Goal: Information Seeking & Learning: Check status

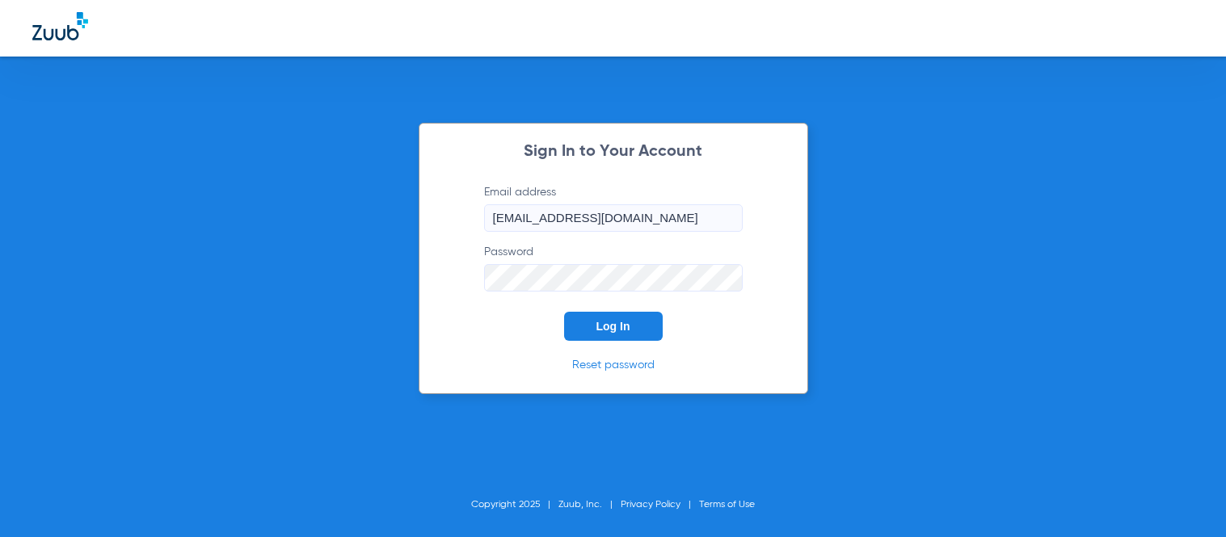
click at [585, 217] on input "[EMAIL_ADDRESS][DOMAIN_NAME]" at bounding box center [613, 217] width 259 height 27
drag, startPoint x: 530, startPoint y: 319, endPoint x: 566, endPoint y: 327, distance: 37.3
click at [530, 320] on form "Email address [EMAIL_ADDRESS][DOMAIN_NAME] Password Log In" at bounding box center [613, 262] width 307 height 157
click at [606, 329] on span "Log In" at bounding box center [613, 326] width 34 height 13
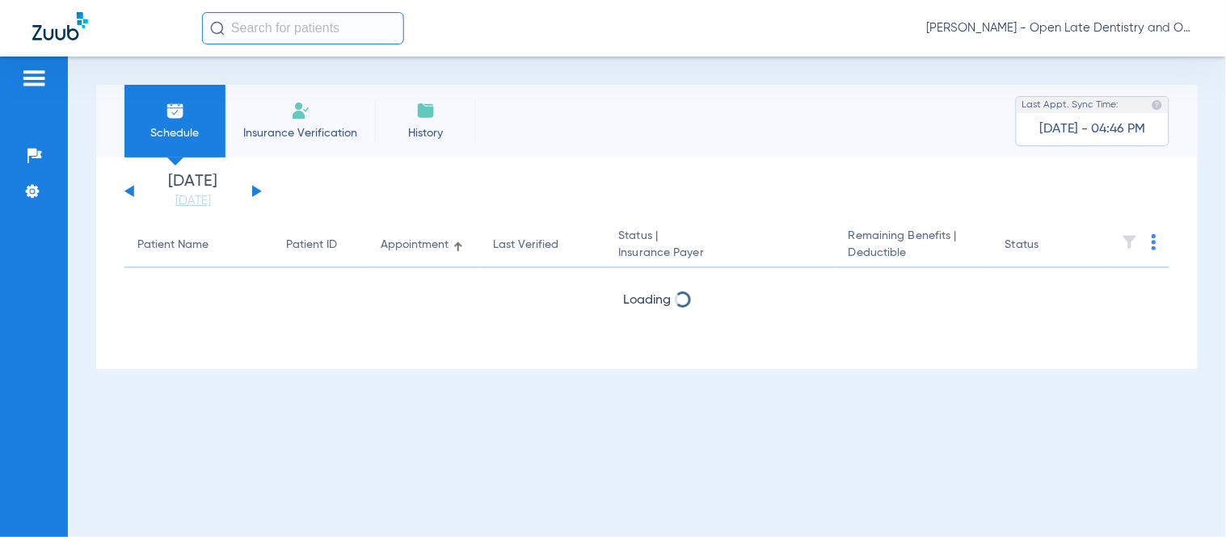
click at [287, 35] on input "text" at bounding box center [303, 28] width 202 height 32
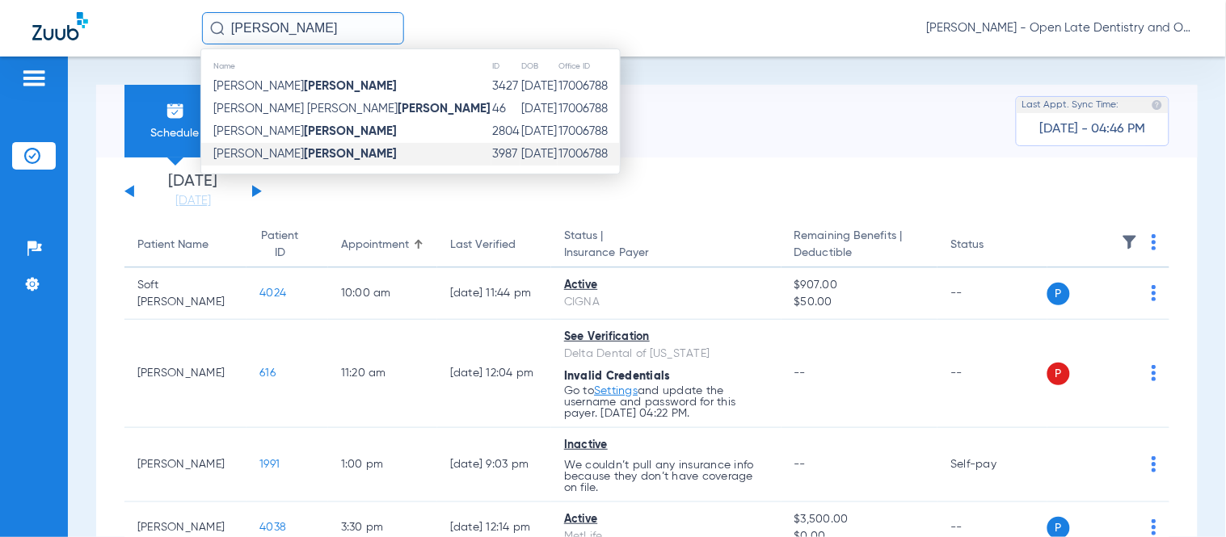
type input "[PERSON_NAME]"
click at [304, 156] on strong "[PERSON_NAME]" at bounding box center [350, 154] width 93 height 12
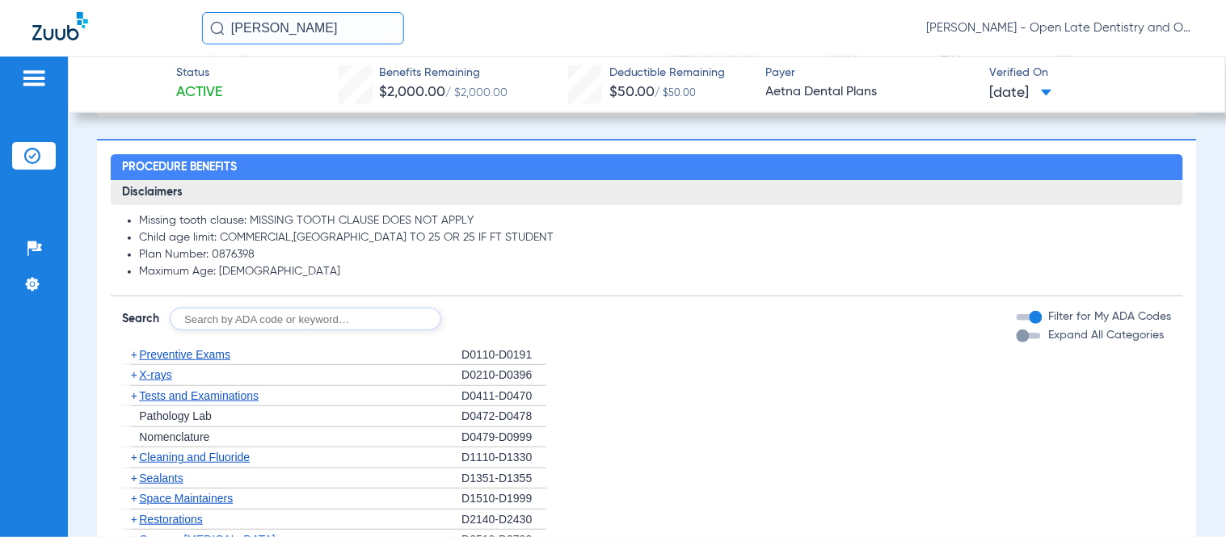
scroll to position [898, 0]
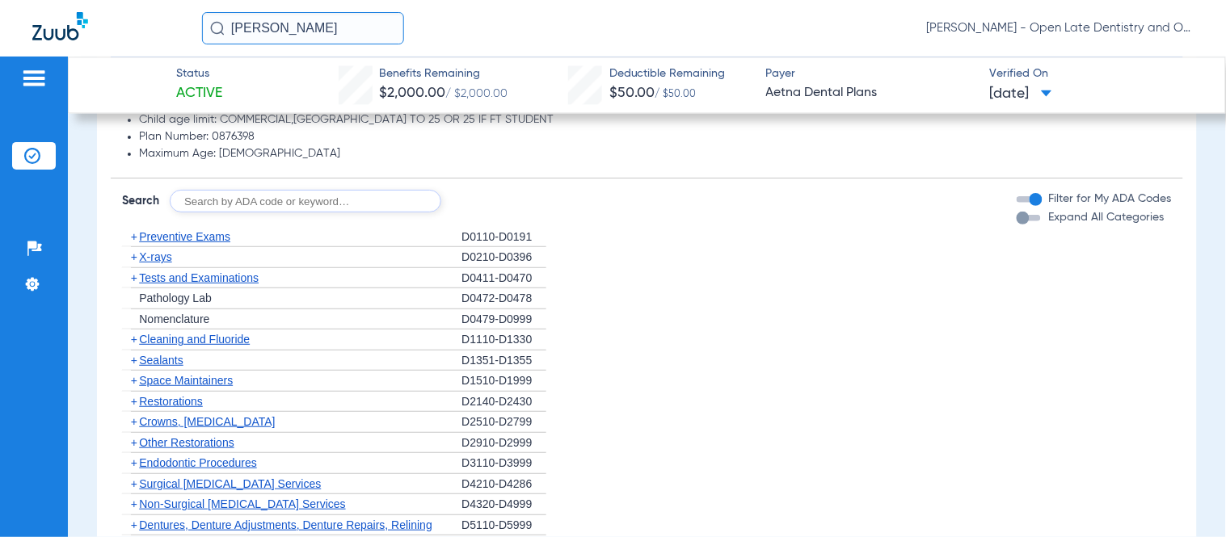
click at [135, 420] on span "+" at bounding box center [134, 421] width 6 height 13
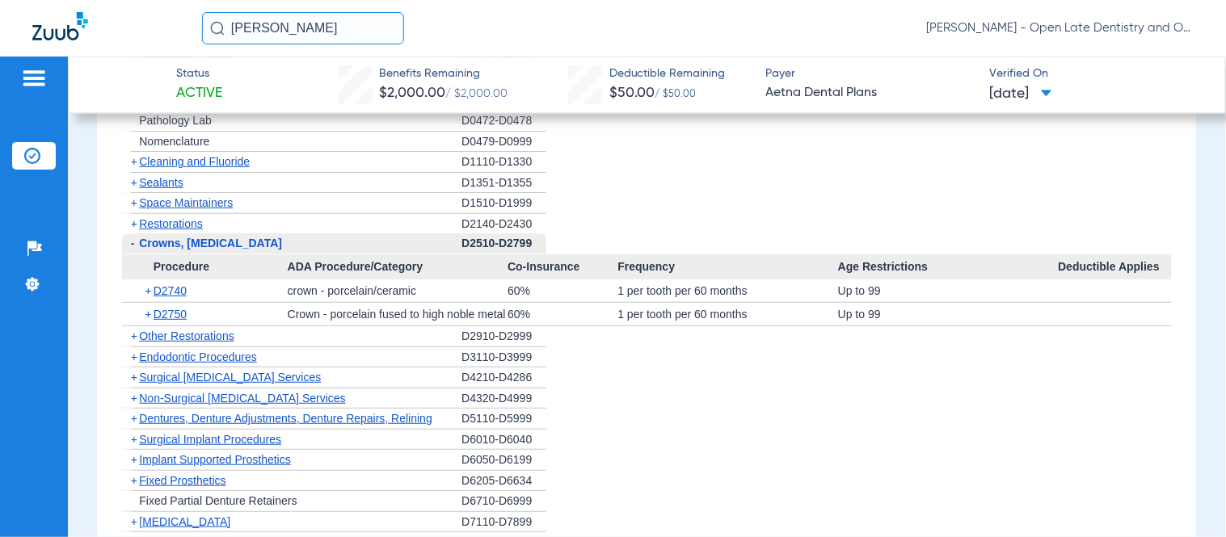
scroll to position [1077, 0]
click at [150, 292] on span "+" at bounding box center [149, 289] width 9 height 23
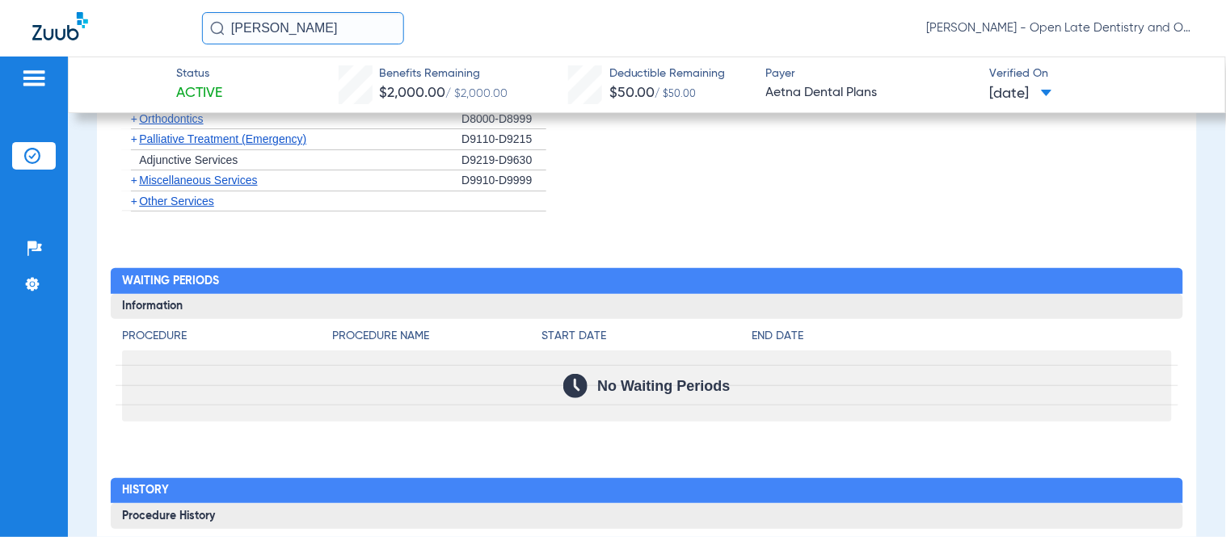
scroll to position [1303, 0]
